Goal: Information Seeking & Learning: Learn about a topic

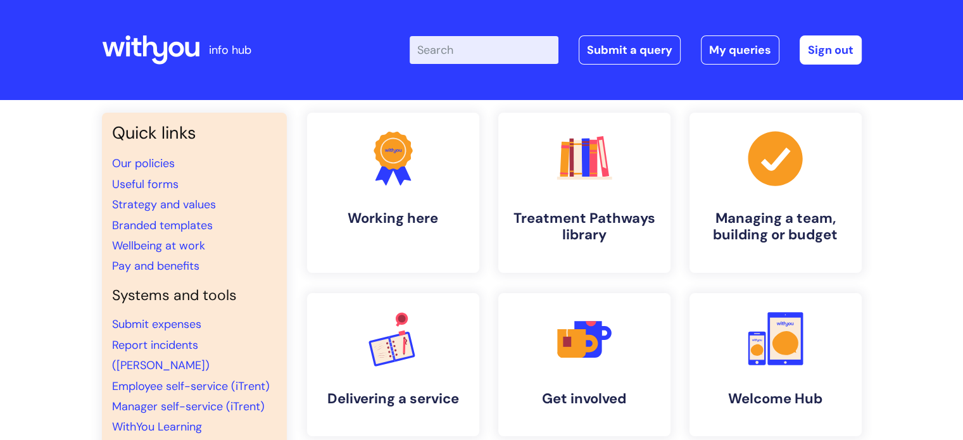
click at [463, 44] on input "Enter your search term here..." at bounding box center [483, 50] width 149 height 28
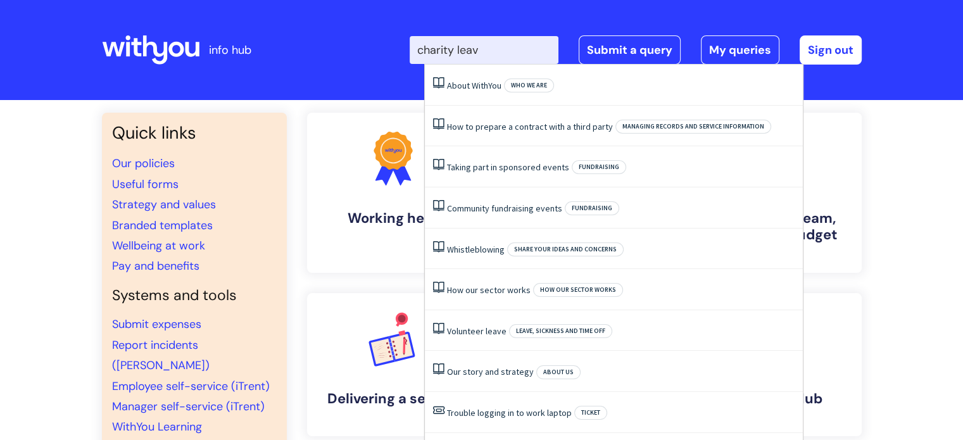
type input "charity leave"
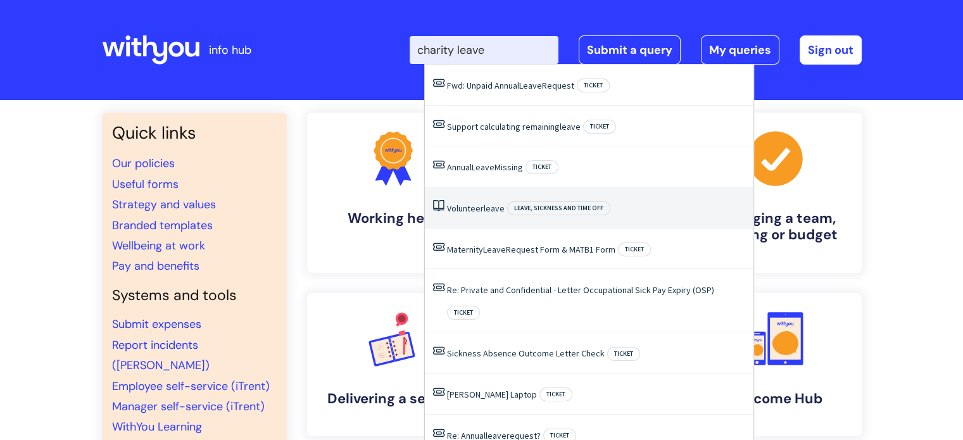
click at [495, 213] on span "leave" at bounding box center [493, 208] width 21 height 11
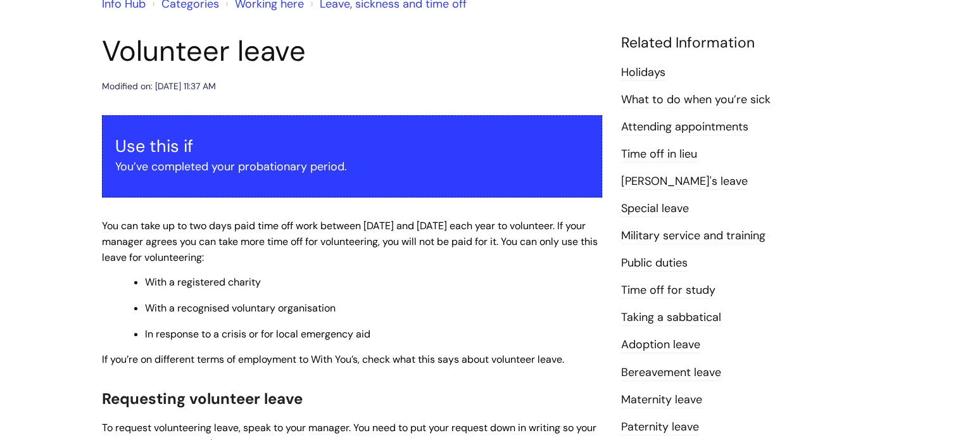
scroll to position [253, 0]
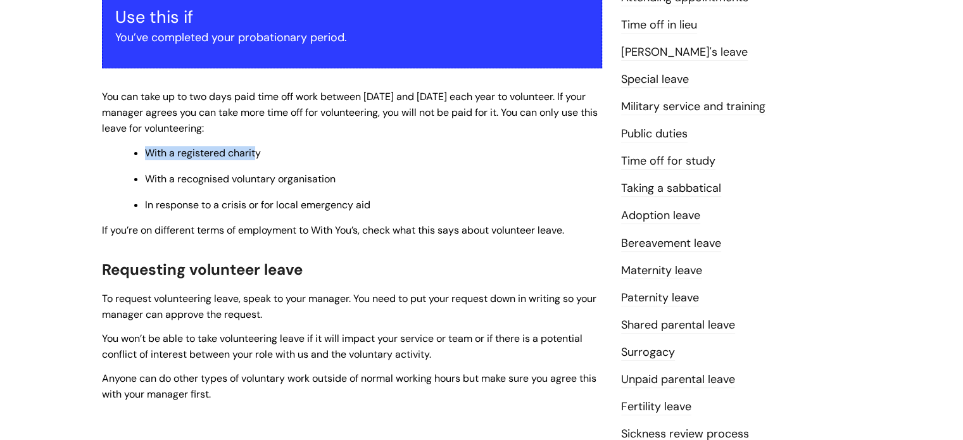
drag, startPoint x: 148, startPoint y: 150, endPoint x: 253, endPoint y: 153, distance: 105.1
click at [253, 153] on span "With a registered charity" at bounding box center [203, 152] width 116 height 13
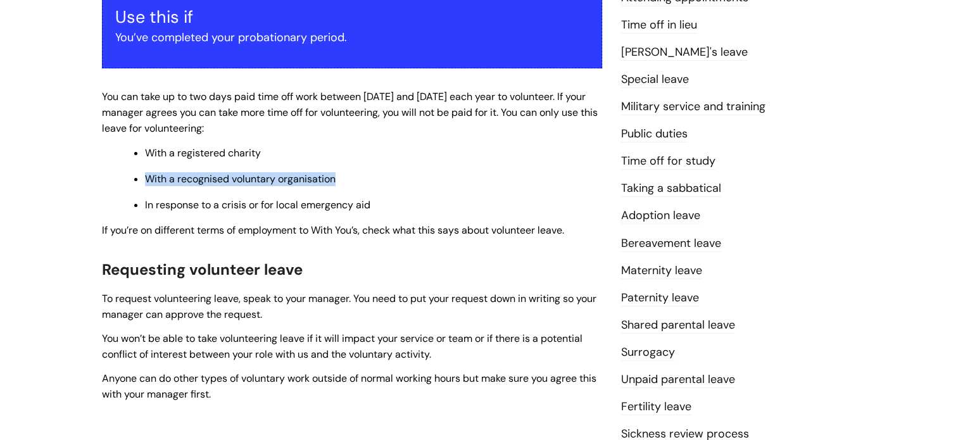
drag, startPoint x: 149, startPoint y: 176, endPoint x: 342, endPoint y: 181, distance: 193.1
click at [342, 181] on p "With a recognised voluntary organisation" at bounding box center [373, 179] width 457 height 14
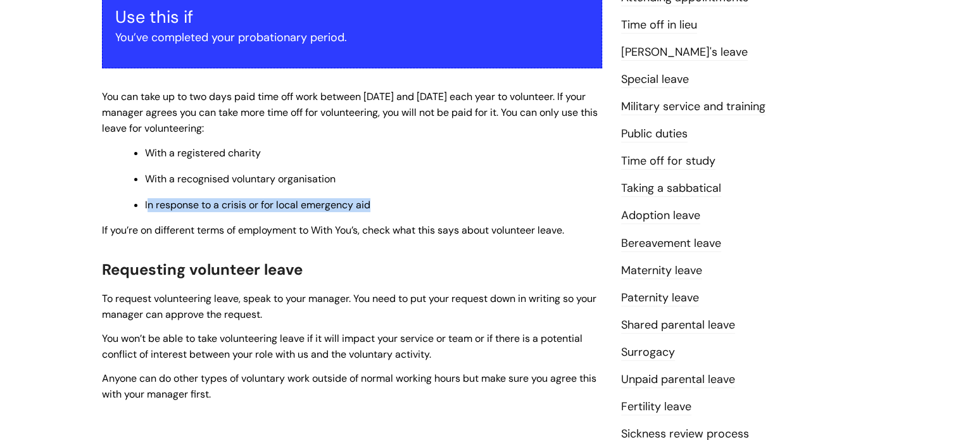
drag, startPoint x: 149, startPoint y: 206, endPoint x: 370, endPoint y: 208, distance: 220.9
click at [370, 208] on span "In response to a crisis or for local emergency aid" at bounding box center [257, 204] width 225 height 13
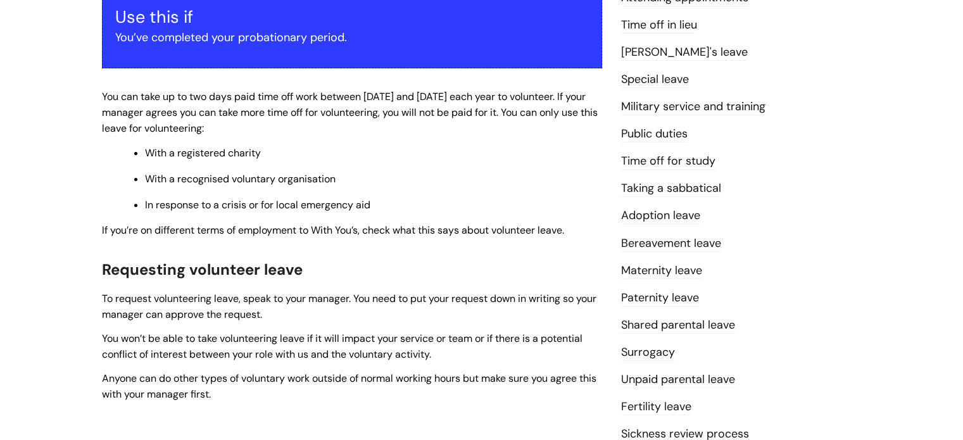
click at [409, 188] on ul "With a registered charity With a recognised voluntary organisation In response …" at bounding box center [358, 178] width 487 height 68
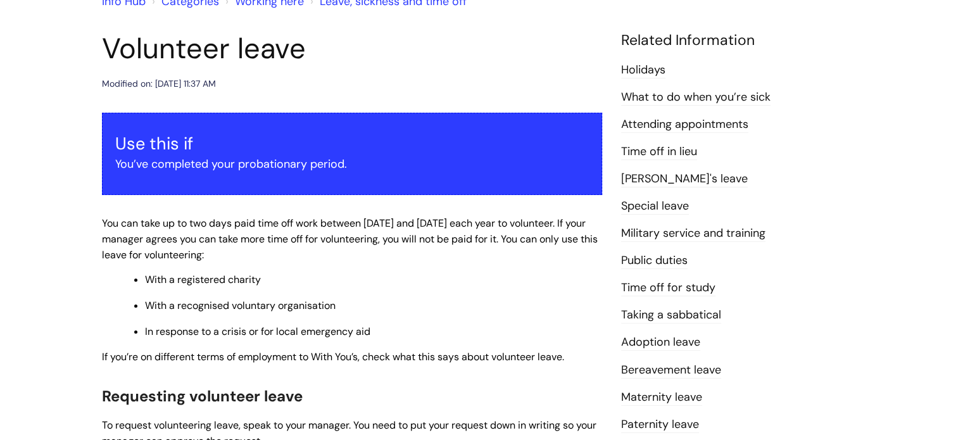
scroll to position [0, 0]
